Goal: Task Accomplishment & Management: Complete application form

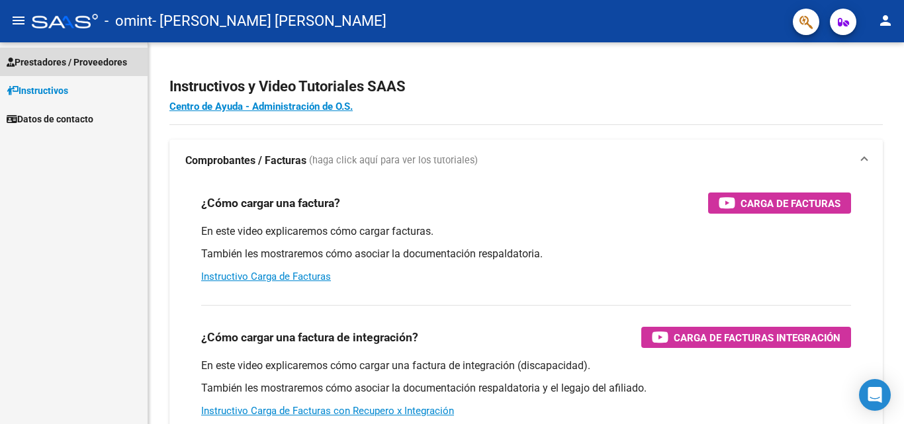
click at [57, 66] on span "Prestadores / Proveedores" at bounding box center [67, 62] width 120 height 15
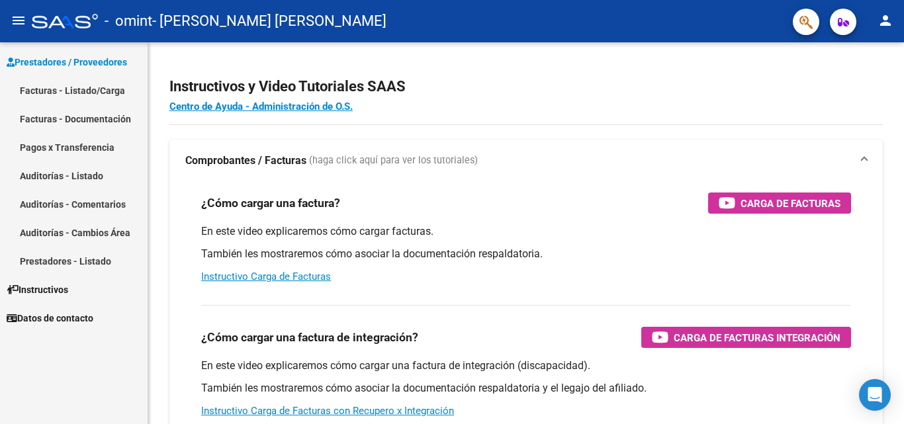
click at [64, 103] on link "Facturas - Listado/Carga" at bounding box center [74, 90] width 148 height 28
click at [81, 92] on link "Facturas - Listado/Carga" at bounding box center [74, 90] width 148 height 28
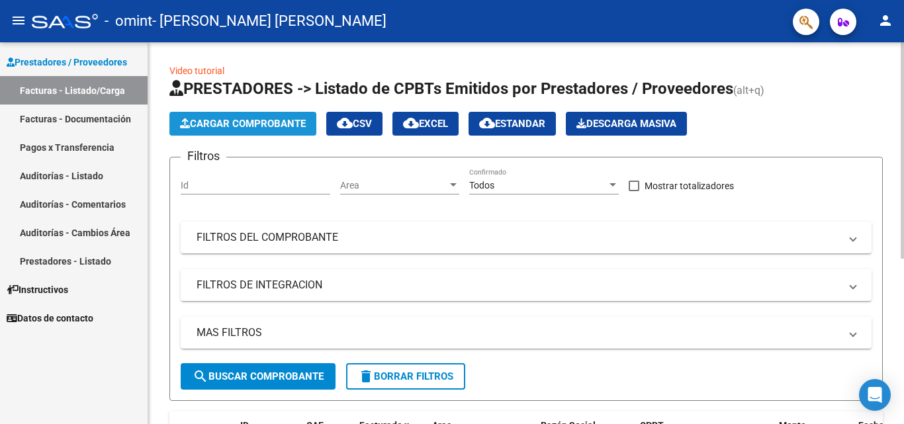
click at [256, 125] on span "Cargar Comprobante" at bounding box center [243, 124] width 126 height 12
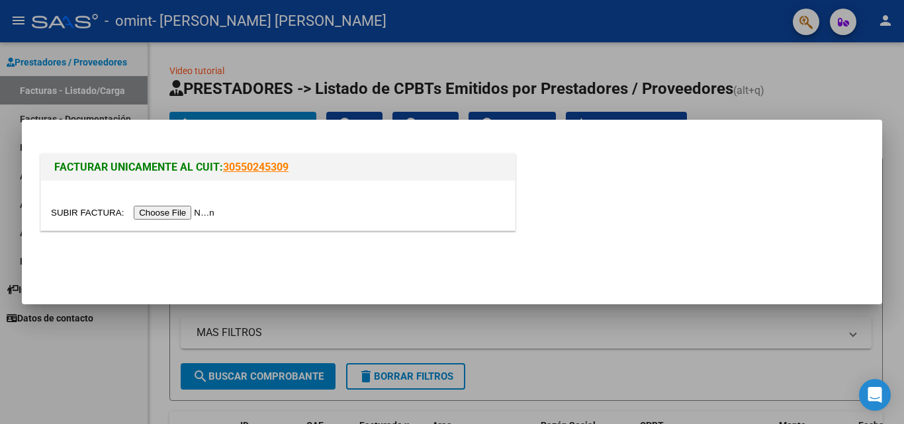
click at [177, 214] on input "file" at bounding box center [134, 213] width 167 height 14
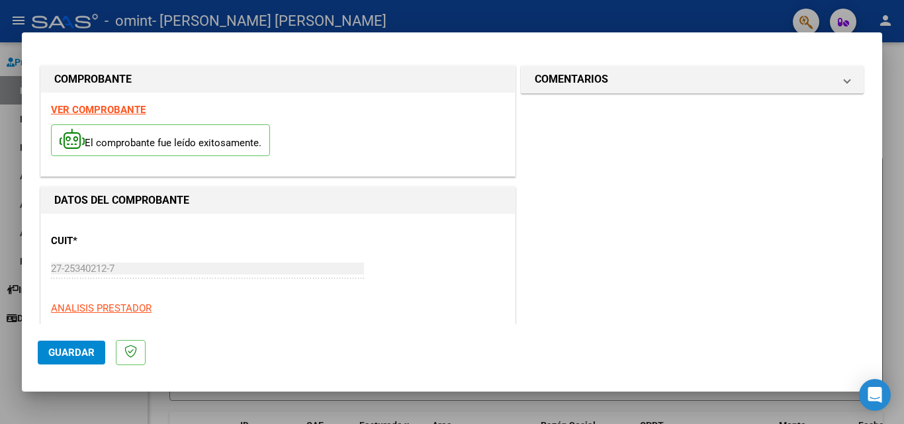
scroll to position [314, 0]
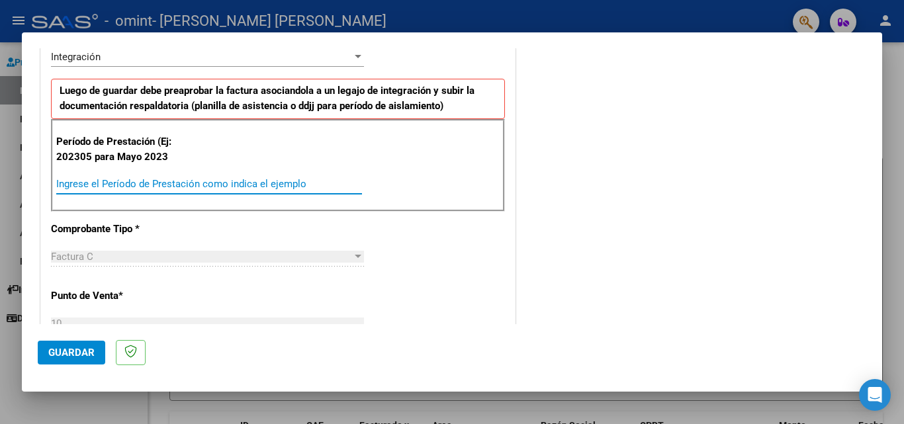
click at [300, 184] on input "Ingrese el Período de Prestación como indica el ejemplo" at bounding box center [209, 184] width 306 height 12
type input "202507"
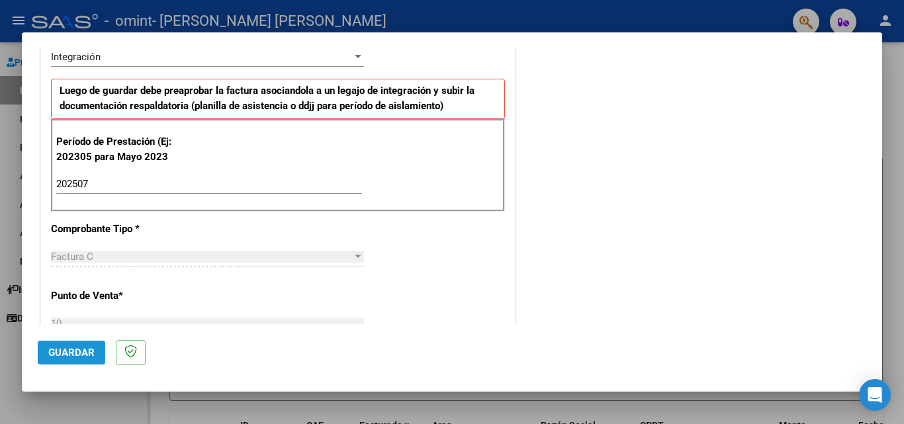
click at [64, 355] on span "Guardar" at bounding box center [71, 353] width 46 height 12
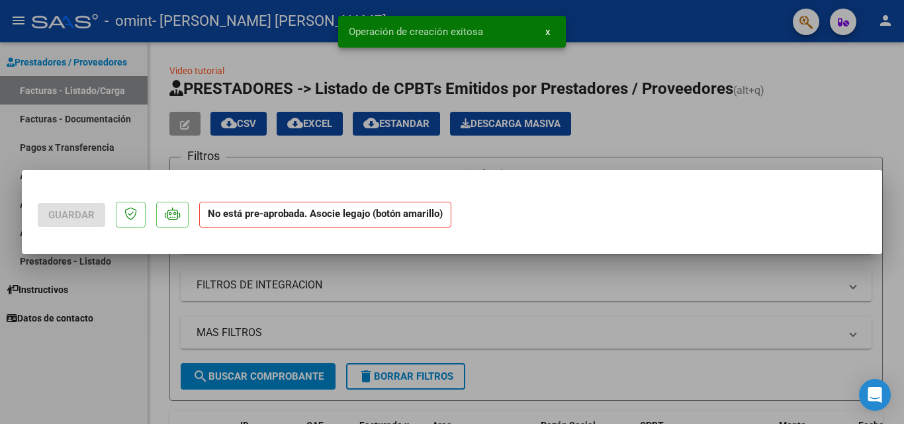
scroll to position [0, 0]
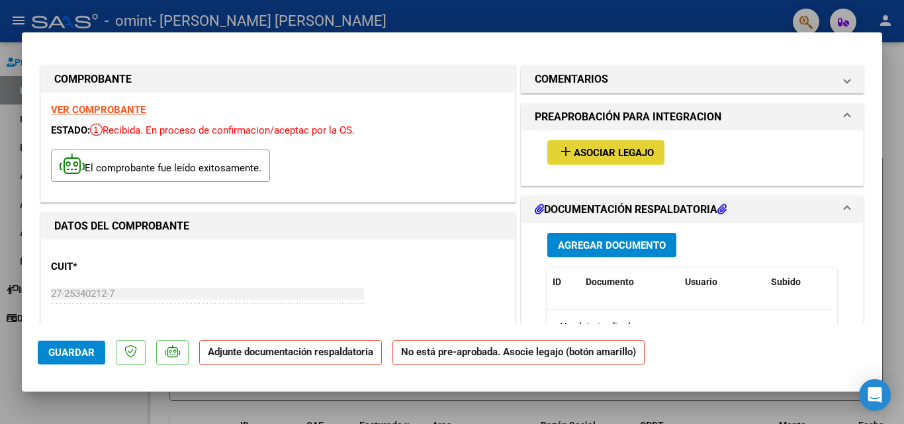
click at [565, 160] on button "add Asociar Legajo" at bounding box center [605, 152] width 117 height 24
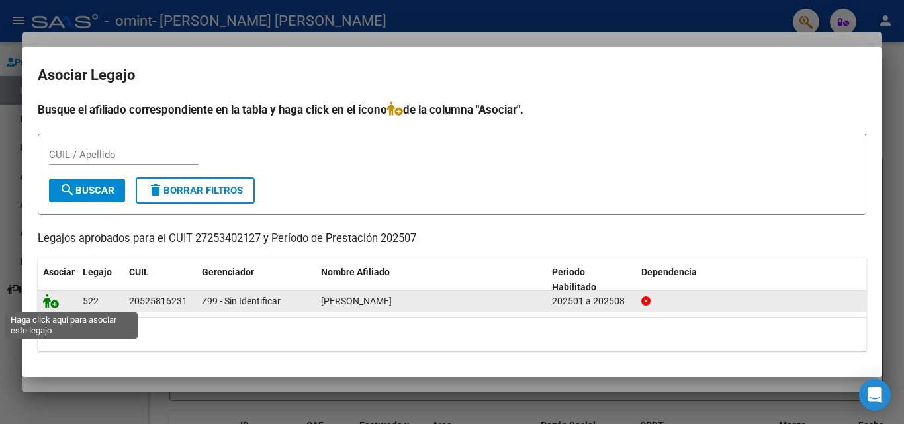
click at [50, 303] on icon at bounding box center [51, 301] width 16 height 15
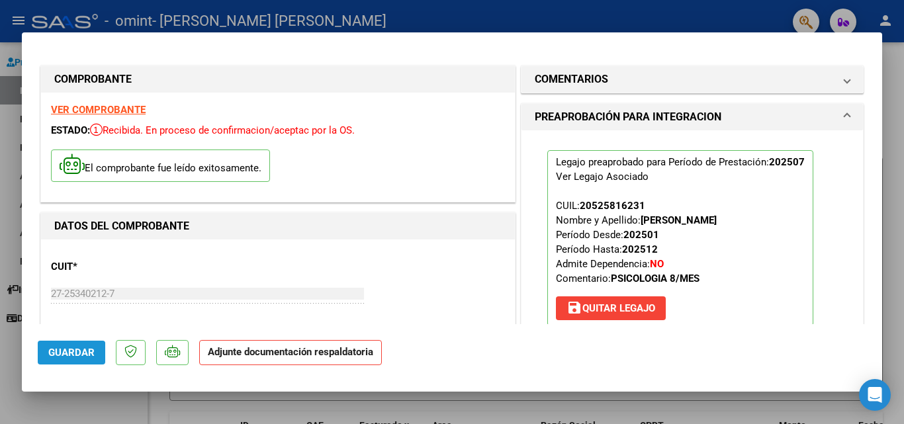
click at [61, 355] on span "Guardar" at bounding box center [71, 353] width 46 height 12
